Goal: Find specific page/section: Find specific page/section

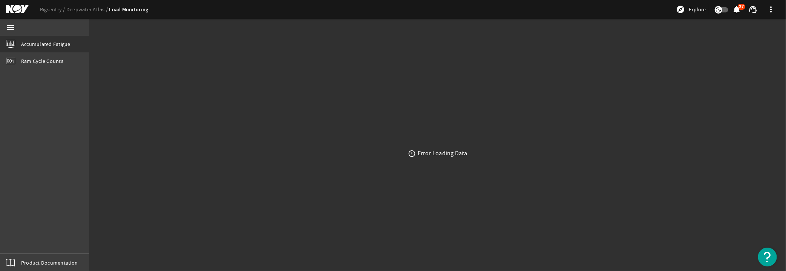
drag, startPoint x: 461, startPoint y: 158, endPoint x: 509, endPoint y: 167, distance: 48.4
click at [509, 167] on div "error_outline Error Loading Data" at bounding box center [437, 153] width 697 height 235
click at [418, 152] on div "Error Loading Data" at bounding box center [443, 154] width 50 height 8
click at [65, 63] on link "Ram Cycle Counts" at bounding box center [44, 61] width 89 height 17
click at [60, 44] on span "Accumulated Fatigue" at bounding box center [45, 44] width 49 height 8
